Goal: Task Accomplishment & Management: Use online tool/utility

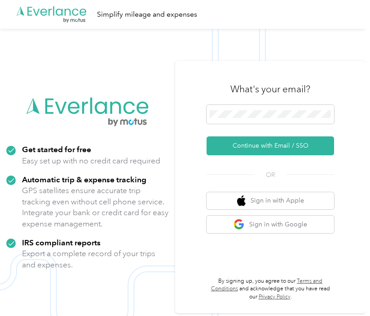
click at [28, 40] on img at bounding box center [183, 187] width 366 height 316
click at [252, 121] on span at bounding box center [271, 114] width 128 height 19
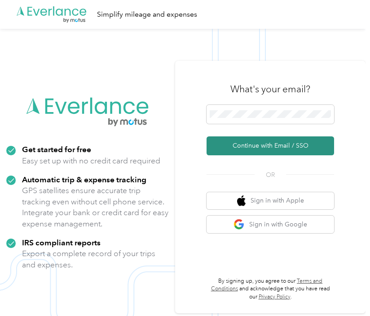
click at [240, 150] on button "Continue with Email / SSO" at bounding box center [271, 145] width 128 height 19
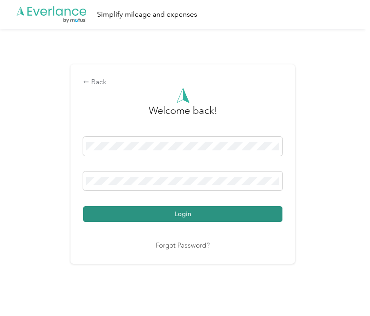
click at [190, 214] on button "Login" at bounding box center [183, 214] width 200 height 16
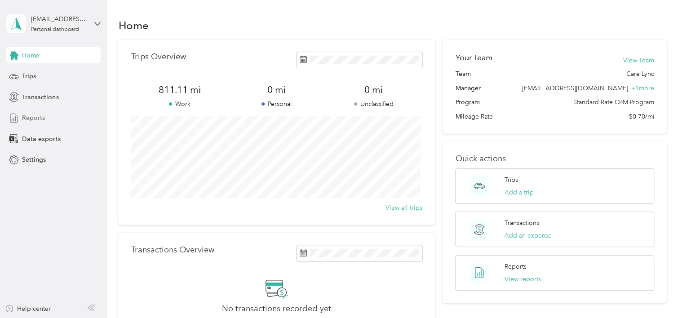
click at [34, 115] on span "Reports" at bounding box center [33, 117] width 23 height 9
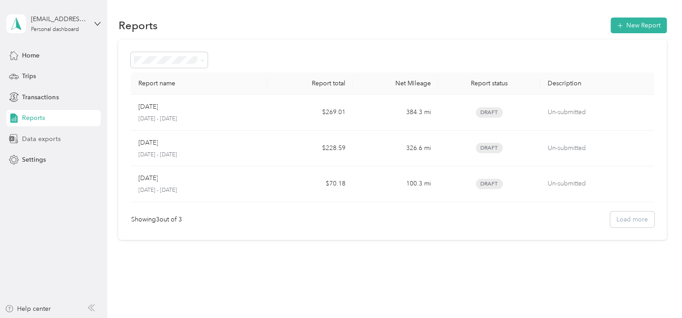
click at [35, 137] on span "Data exports" at bounding box center [41, 138] width 38 height 9
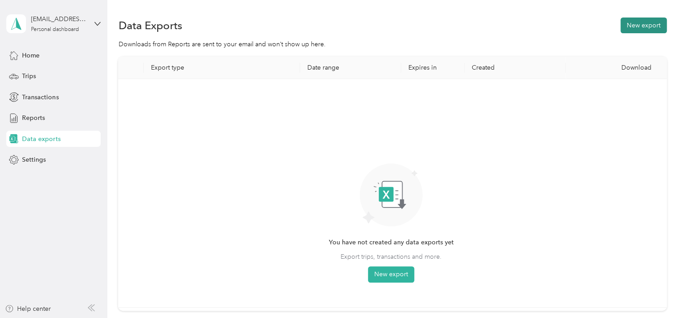
click at [370, 23] on button "New export" at bounding box center [644, 26] width 46 height 16
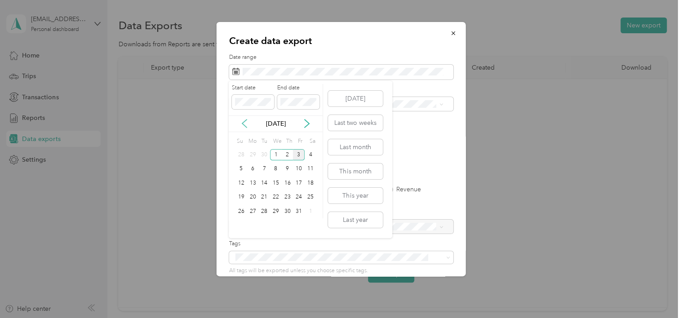
click at [246, 119] on icon at bounding box center [244, 123] width 9 height 9
click at [310, 156] on div "6" at bounding box center [311, 154] width 12 height 11
click at [250, 167] on div "8" at bounding box center [253, 169] width 12 height 11
click at [250, 169] on div "8" at bounding box center [253, 169] width 12 height 11
click at [304, 122] on icon at bounding box center [307, 123] width 9 height 9
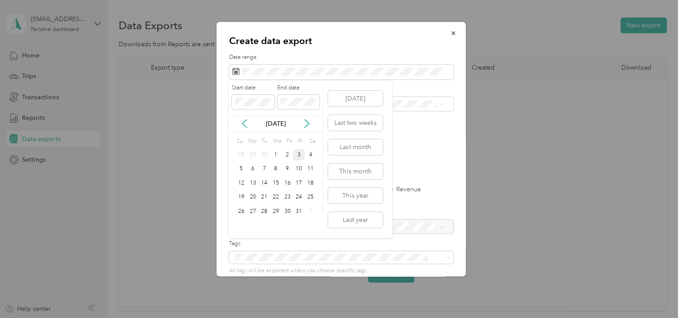
click at [299, 154] on div "3" at bounding box center [299, 154] width 12 height 11
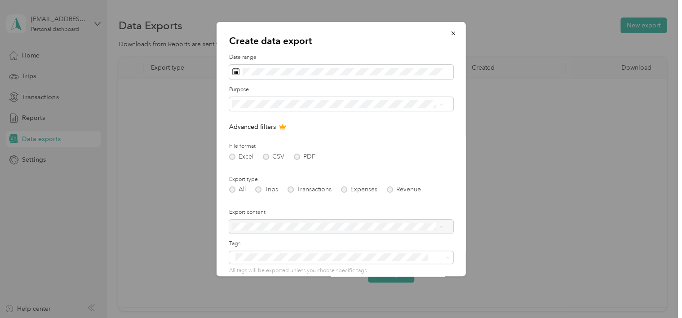
click at [297, 156] on div "Excel CSV PDF" at bounding box center [341, 157] width 224 height 6
click at [244, 132] on span "Care Lync" at bounding box center [249, 136] width 28 height 8
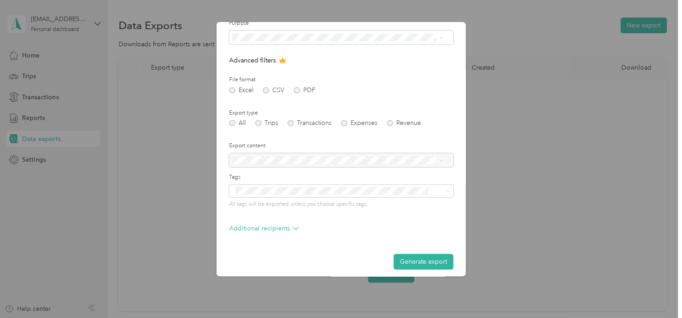
scroll to position [72, 0]
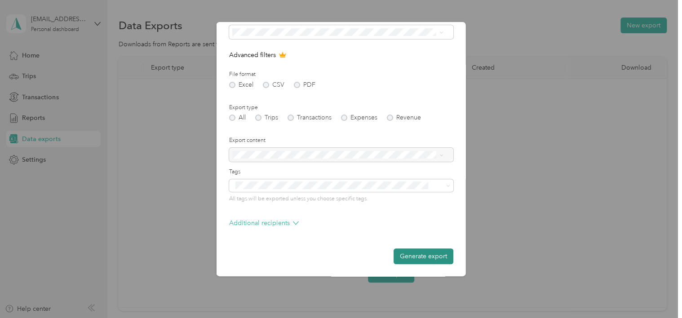
click at [370, 254] on button "Generate export" at bounding box center [424, 257] width 60 height 16
